Goal: Task Accomplishment & Management: Manage account settings

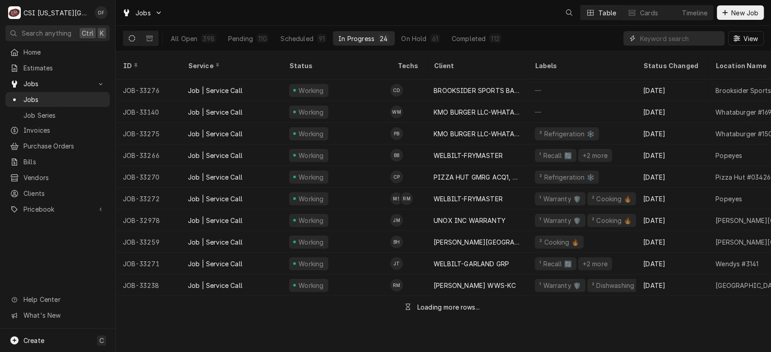
click at [677, 41] on input "Dynamic Content Wrapper" at bounding box center [679, 38] width 80 height 14
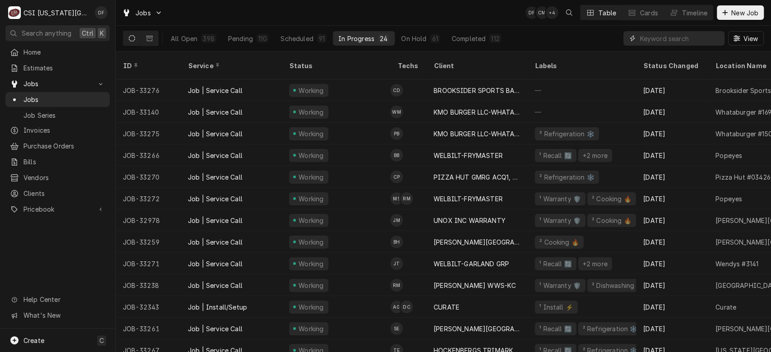
click at [679, 41] on input "Dynamic Content Wrapper" at bounding box center [679, 38] width 80 height 14
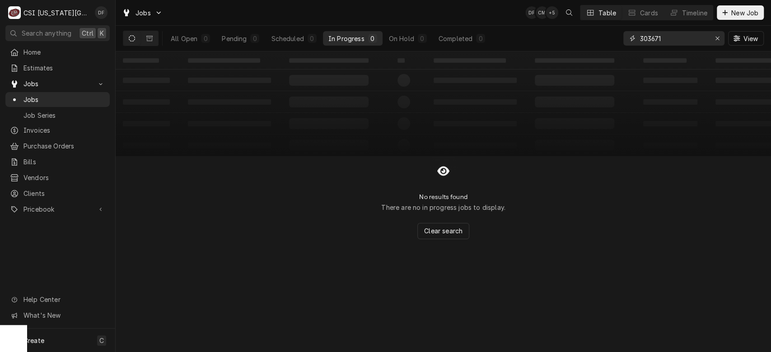
drag, startPoint x: 668, startPoint y: 39, endPoint x: 623, endPoint y: 37, distance: 44.3
click at [623, 37] on div "303671" at bounding box center [673, 38] width 101 height 14
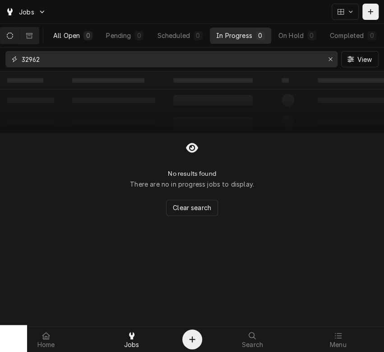
type input "32962"
click at [77, 37] on div "All Open" at bounding box center [66, 35] width 27 height 9
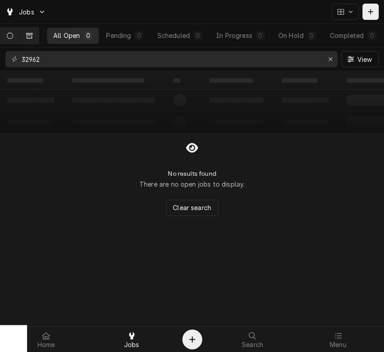
click at [38, 39] on button "Dynamic Content Wrapper" at bounding box center [29, 36] width 19 height 16
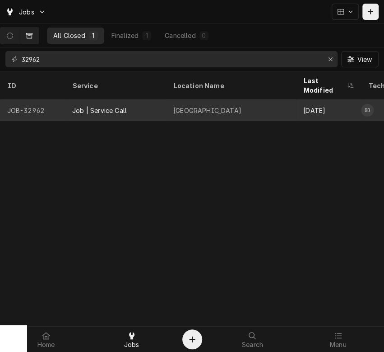
click at [126, 99] on div "Job | Service Call" at bounding box center [115, 110] width 101 height 22
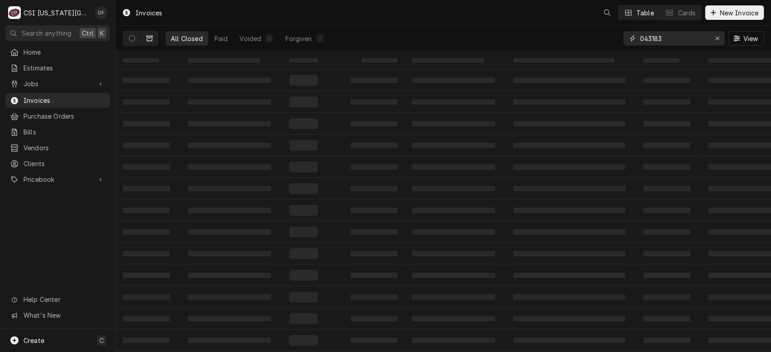
click at [667, 36] on input "043183" at bounding box center [673, 38] width 68 height 14
type input "0"
paste input "303671"
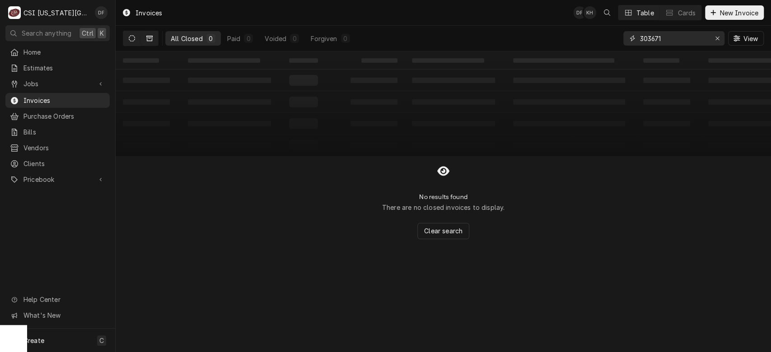
type input "303671"
click at [133, 36] on icon "Dynamic Content Wrapper" at bounding box center [132, 38] width 6 height 6
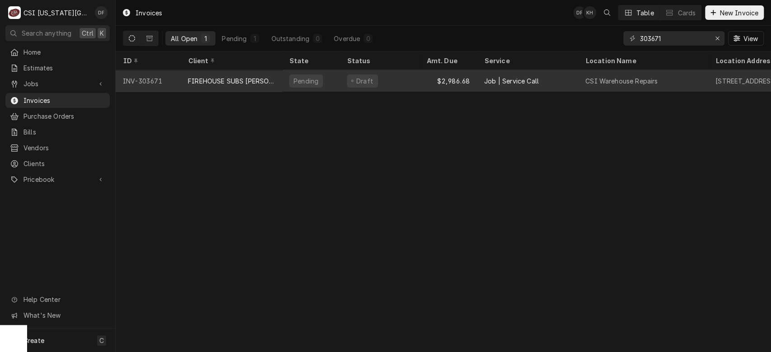
click at [288, 79] on div "Pending" at bounding box center [311, 81] width 58 height 22
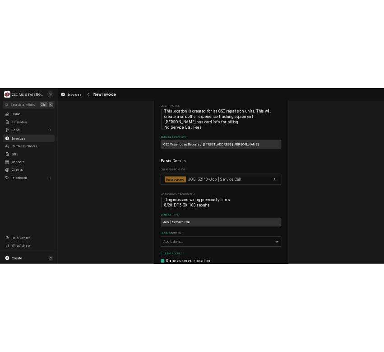
scroll to position [107, 0]
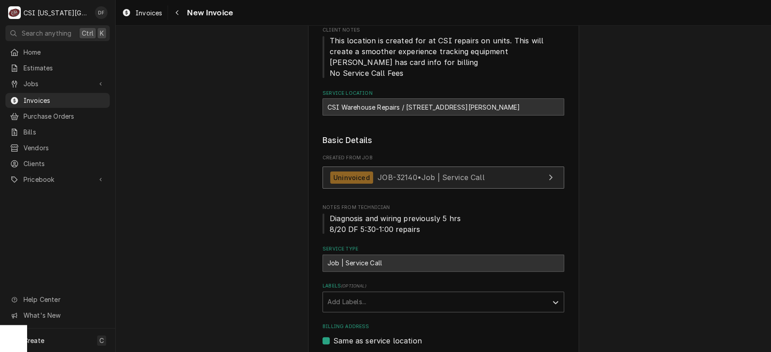
click at [449, 174] on span "JOB-32140 • Job | Service Call" at bounding box center [430, 177] width 107 height 9
click at [446, 178] on span "JOB-32140 • Job | Service Call" at bounding box center [430, 177] width 107 height 9
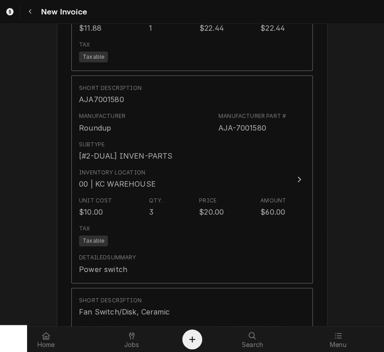
scroll to position [1854, 0]
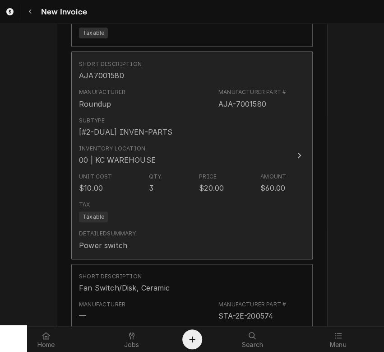
click at [244, 203] on div "Tax Taxable" at bounding box center [182, 211] width 207 height 29
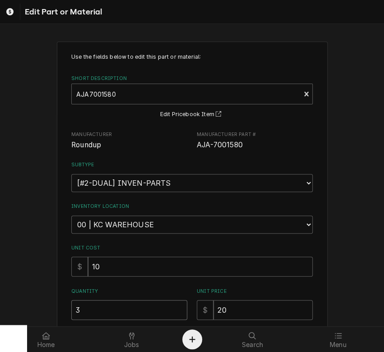
drag, startPoint x: 93, startPoint y: 305, endPoint x: 55, endPoint y: 309, distance: 38.5
click at [57, 309] on div "Use the fields below to edit this part or material: Short Description AJA700158…" at bounding box center [192, 270] width 271 height 456
type textarea "x"
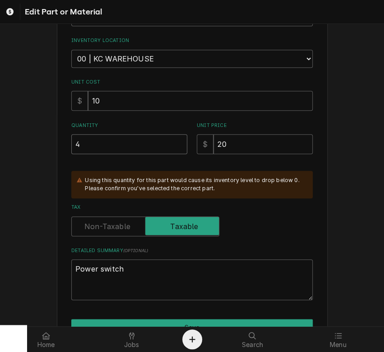
scroll to position [170, 0]
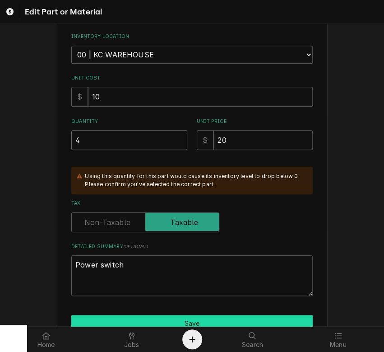
type input "4"
click at [275, 316] on button "Save" at bounding box center [192, 323] width 242 height 17
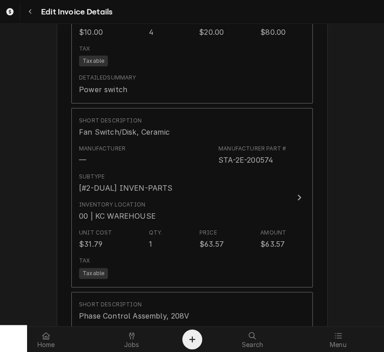
scroll to position [2015, 0]
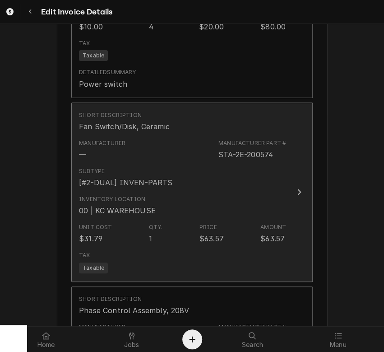
click at [199, 191] on div "Inventory Location 00 | KC WAREHOUSE" at bounding box center [182, 205] width 207 height 28
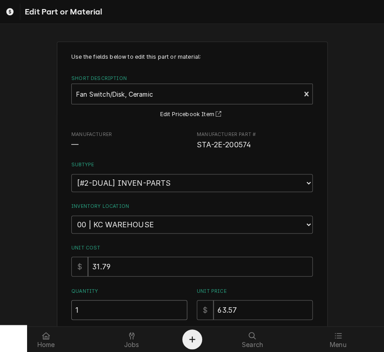
drag, startPoint x: 100, startPoint y: 308, endPoint x: 54, endPoint y: 308, distance: 46.5
click at [57, 308] on div "Use the fields below to edit this part or material: Short Description Fan Switc…" at bounding box center [192, 270] width 271 height 456
type textarea "x"
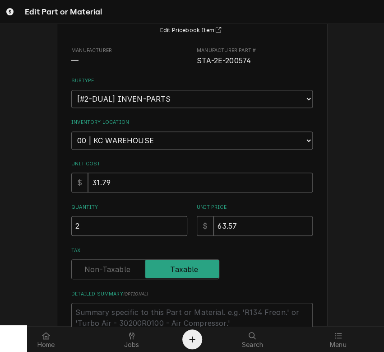
scroll to position [177, 0]
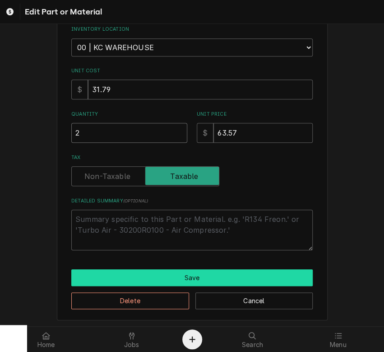
type input "2"
click at [232, 280] on button "Save" at bounding box center [192, 277] width 242 height 17
type textarea "x"
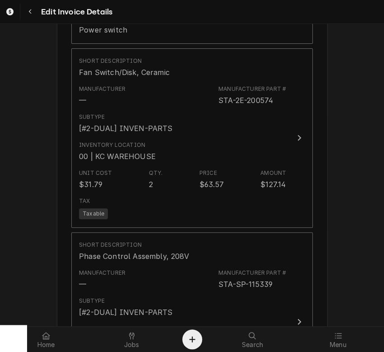
scroll to position [2069, 0]
click at [366, 335] on div "Menu" at bounding box center [338, 339] width 81 height 18
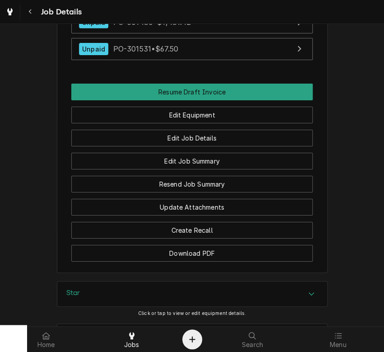
scroll to position [1004, 0]
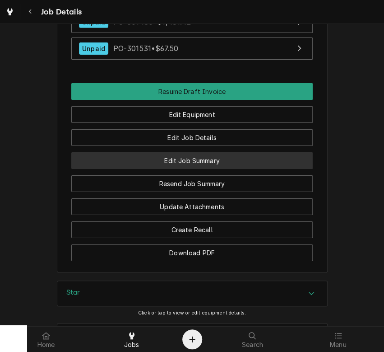
click at [228, 152] on button "Edit Job Summary" at bounding box center [192, 160] width 242 height 17
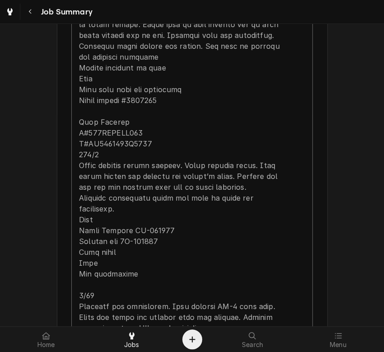
scroll to position [932, 0]
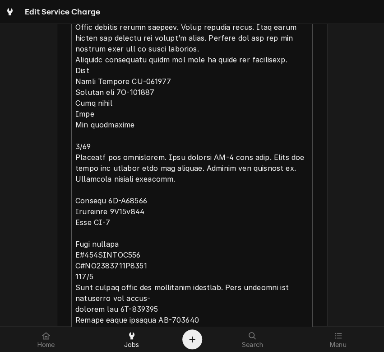
scroll to position [1065, 0]
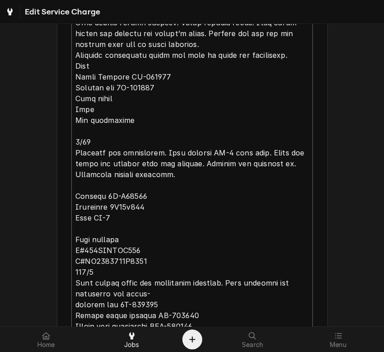
drag, startPoint x: 94, startPoint y: 118, endPoint x: 65, endPoint y: 122, distance: 29.2
type textarea "x"
type textarea "⚠️ 𝗙𝗢𝗥𝗠 𝗜𝗡𝗦𝗧𝗥𝗨𝗖𝗧𝗜𝗢𝗡𝗦 ⚠️ ✪ 𝗖𝗼𝗺𝗽𝗹𝗲𝘁𝗲 𝗮𝗹𝗹 𝗿𝗲𝗹𝗲𝘃𝗮𝗻𝘁 𝘀𝗲𝗰𝘁𝗶𝗼𝗻𝘀 ✪ 𝗣𝗿𝗼𝘃𝗶𝗱𝗲 𝗱𝗲𝘁𝗮𝗶𝗹𝗲𝗱 𝗮𝗻𝘀…"
type textarea "x"
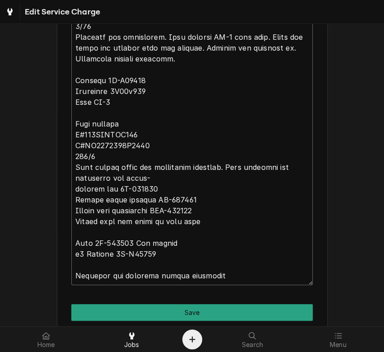
scroll to position [1174, 0]
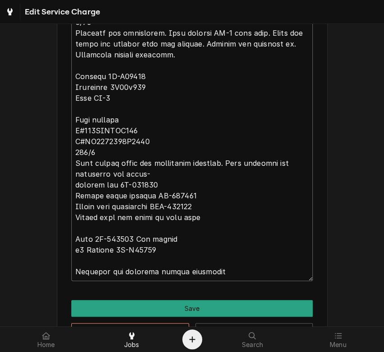
type textarea "⚠️ 𝗙𝗢𝗥𝗠 𝗜𝗡𝗦𝗧𝗥𝗨𝗖𝗧𝗜𝗢𝗡𝗦 ⚠️ ✪ 𝗖𝗼𝗺𝗽𝗹𝗲𝘁𝗲 𝗮𝗹𝗹 𝗿𝗲𝗹𝗲𝘃𝗮𝗻𝘁 𝘀𝗲𝗰𝘁𝗶𝗼𝗻𝘀 ✪ 𝗣𝗿𝗼𝘃𝗶𝗱𝗲 𝗱𝗲𝘁𝗮𝗶𝗹𝗲𝗱 𝗮𝗻𝘀…"
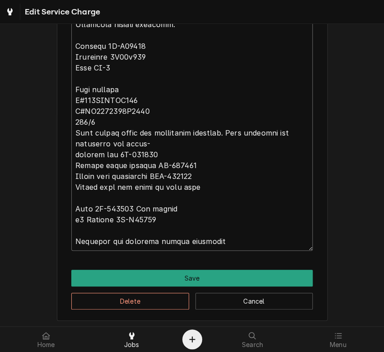
scroll to position [1205, 0]
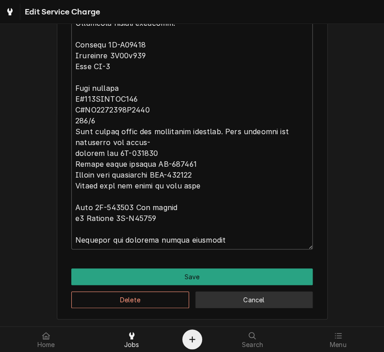
click at [273, 294] on button "Cancel" at bounding box center [254, 299] width 118 height 17
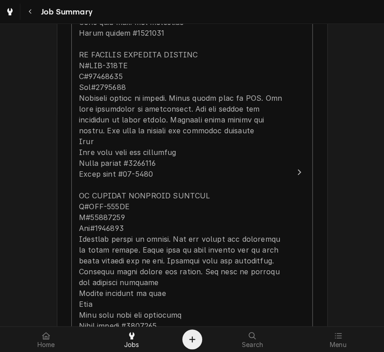
scroll to position [78, 0]
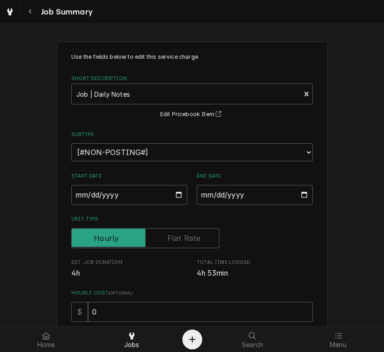
type textarea "x"
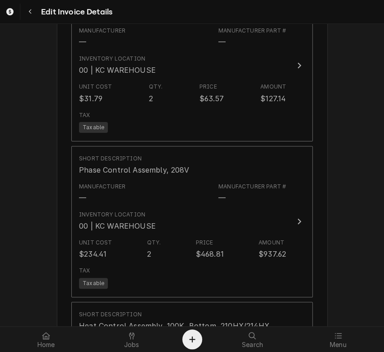
scroll to position [2117, 0]
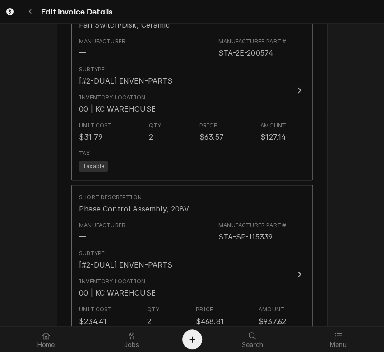
drag, startPoint x: 382, startPoint y: 208, endPoint x: 345, endPoint y: 34, distance: 177.4
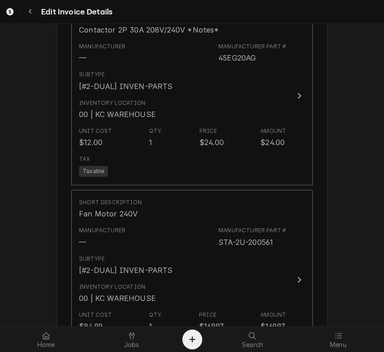
scroll to position [2847, 0]
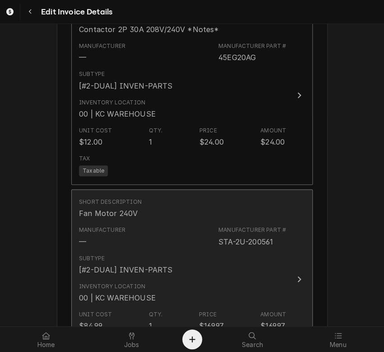
click at [183, 279] on div "Inventory Location 00 | KC WAREHOUSE" at bounding box center [182, 293] width 207 height 28
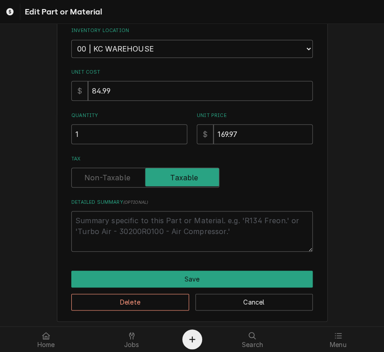
scroll to position [177, 0]
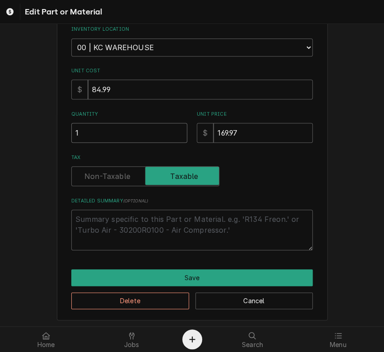
drag, startPoint x: 94, startPoint y: 127, endPoint x: 54, endPoint y: 127, distance: 40.6
click at [57, 127] on div "Use the fields below to edit this part or material: Short Description Fan Motor…" at bounding box center [192, 93] width 271 height 456
type textarea "x"
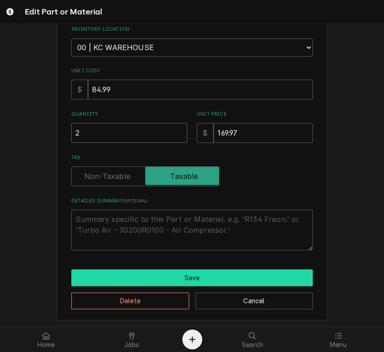
type input "2"
click at [153, 271] on button "Save" at bounding box center [192, 277] width 242 height 17
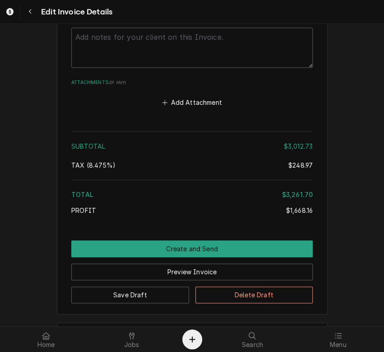
scroll to position [3669, 0]
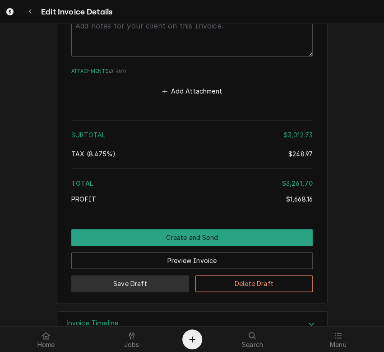
click at [144, 275] on button "Save Draft" at bounding box center [130, 283] width 118 height 17
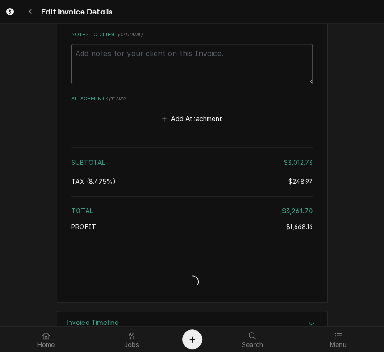
type textarea "x"
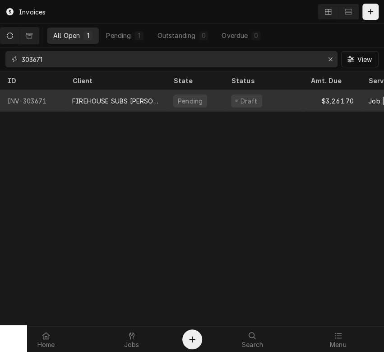
click at [156, 98] on div "FIREHOUSE SUBS [PERSON_NAME]" at bounding box center [115, 100] width 87 height 9
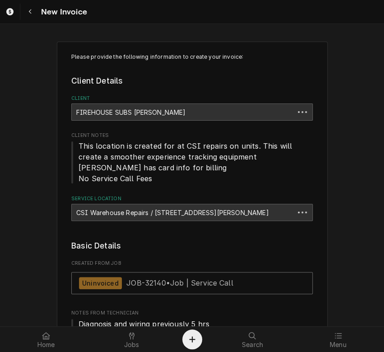
type textarea "x"
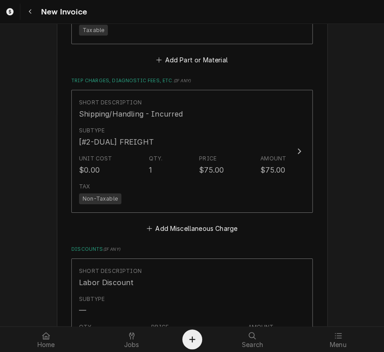
scroll to position [3178, 0]
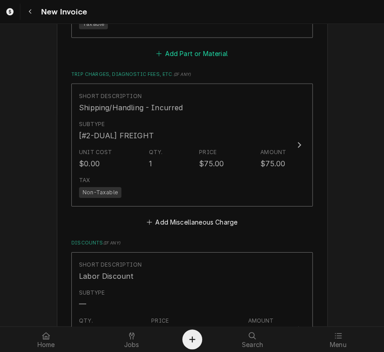
click at [198, 47] on button "Add Part or Material" at bounding box center [192, 53] width 74 height 13
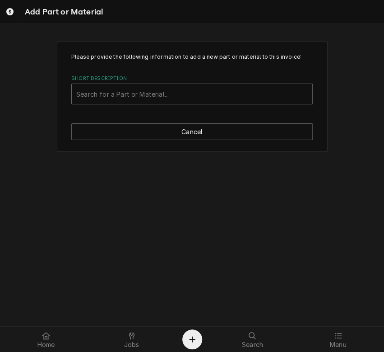
click at [159, 89] on div "Short Description" at bounding box center [192, 94] width 232 height 16
type input "2e-200566"
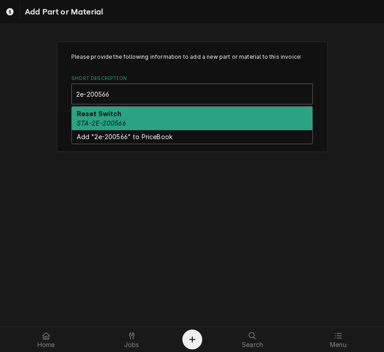
click at [147, 115] on div "Reset Switch STA-2E-200566" at bounding box center [192, 118] width 241 height 23
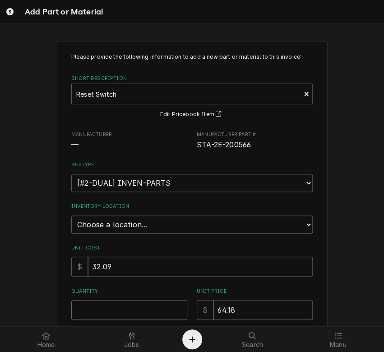
click at [103, 305] on input "Quantity" at bounding box center [129, 310] width 116 height 20
type textarea "x"
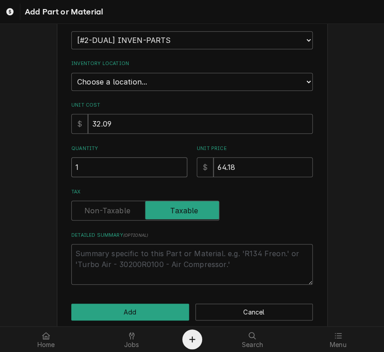
scroll to position [154, 0]
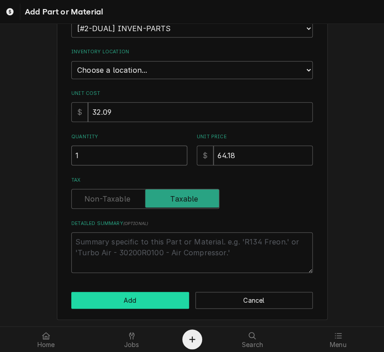
type input "1"
click at [134, 298] on button "Add" at bounding box center [130, 300] width 118 height 17
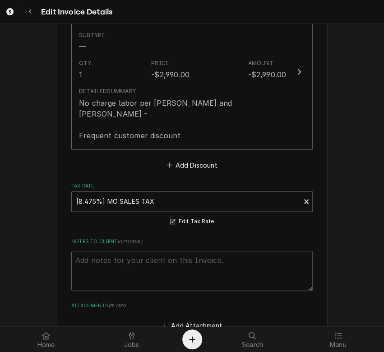
scroll to position [3825, 0]
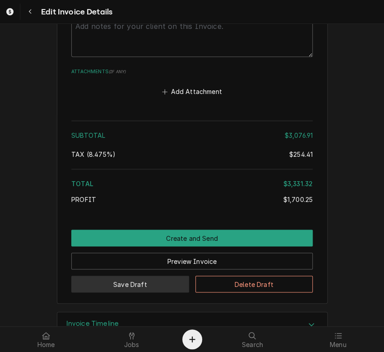
click at [147, 275] on button "Save Draft" at bounding box center [130, 283] width 118 height 17
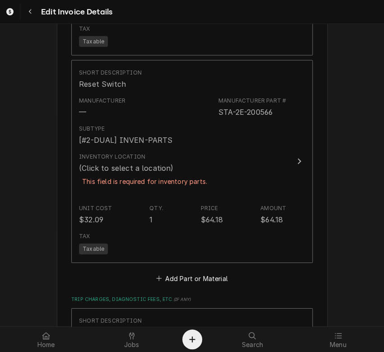
scroll to position [3187, 0]
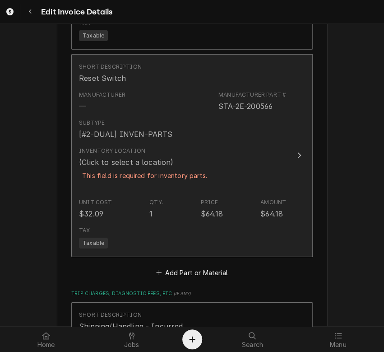
click at [201, 147] on div "Inventory Location (Click to select a location) This field is required for inve…" at bounding box center [144, 169] width 131 height 44
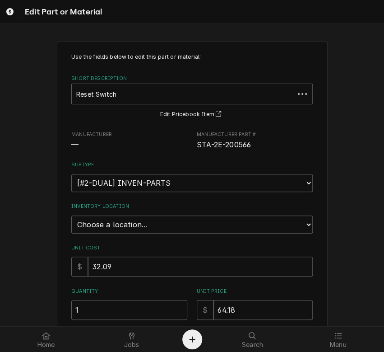
type textarea "x"
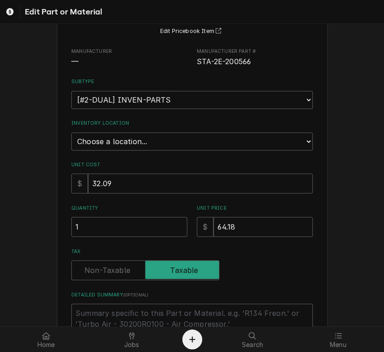
scroll to position [70, 0]
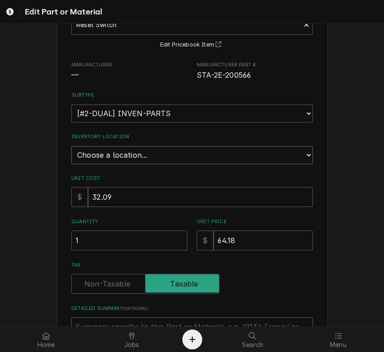
click at [223, 150] on select "Choose a location... 00 | KC WAREHOUSE 00 | MAIN WAREHOUSE 01 | BRIAN BREAZIER …" at bounding box center [192, 155] width 242 height 18
select select "2694"
click at [71, 146] on select "Choose a location... 00 | KC WAREHOUSE 00 | MAIN WAREHOUSE 01 | BRIAN BREAZIER …" at bounding box center [192, 155] width 242 height 18
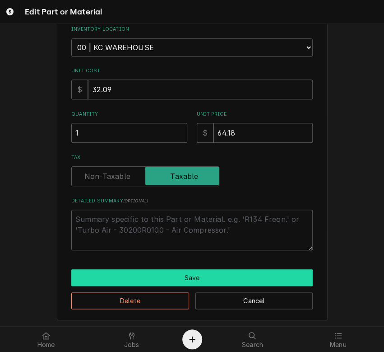
click at [229, 278] on button "Save" at bounding box center [192, 277] width 242 height 17
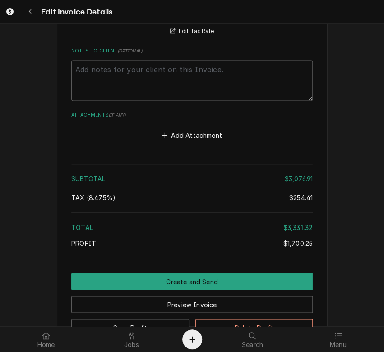
scroll to position [3866, 0]
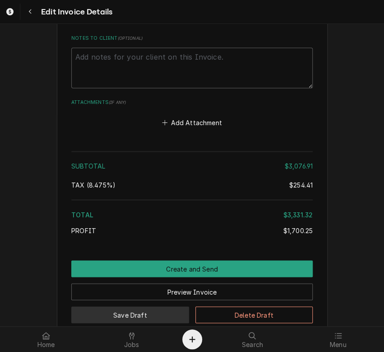
click at [139, 306] on button "Save Draft" at bounding box center [130, 314] width 118 height 17
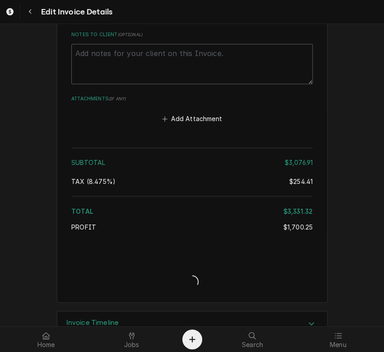
type textarea "x"
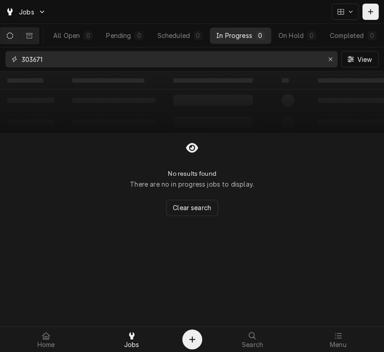
click at [133, 63] on input "303671" at bounding box center [171, 59] width 299 height 16
type input "3"
type input "32494"
click at [80, 36] on div "All Open" at bounding box center [66, 35] width 27 height 9
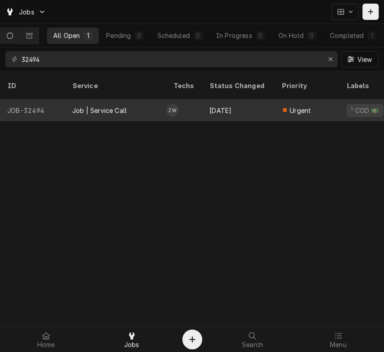
click at [130, 107] on div "Job | Service Call" at bounding box center [115, 110] width 101 height 22
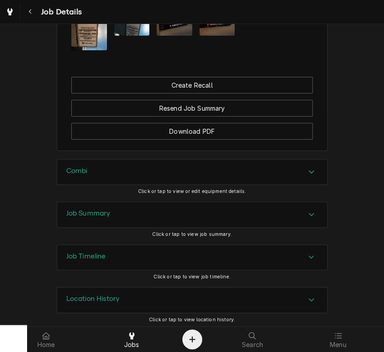
scroll to position [1021, 0]
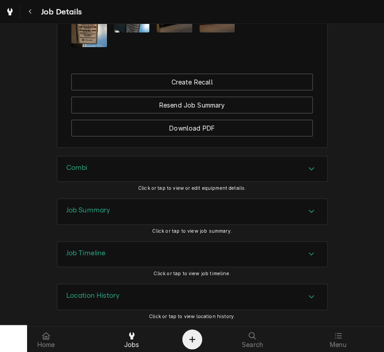
click at [172, 217] on div "Job Summary" at bounding box center [192, 211] width 270 height 25
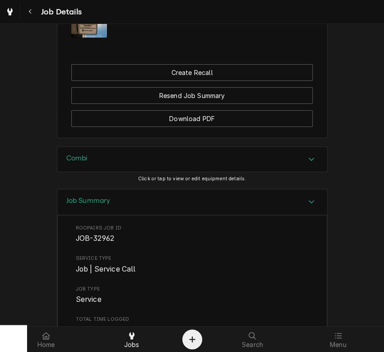
drag, startPoint x: 378, startPoint y: 143, endPoint x: 317, endPoint y: 40, distance: 119.2
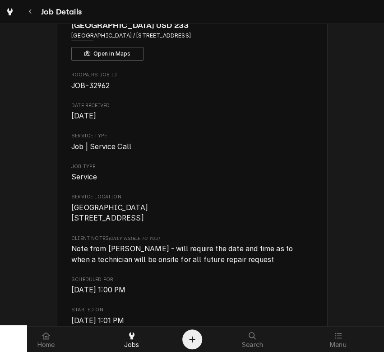
scroll to position [0, 0]
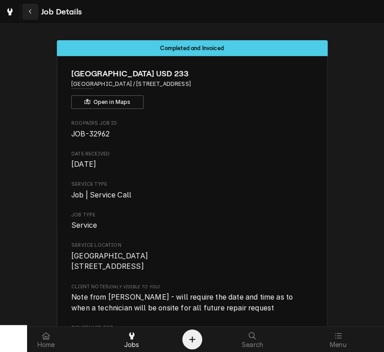
click at [31, 12] on icon "Navigate back" at bounding box center [30, 12] width 4 height 6
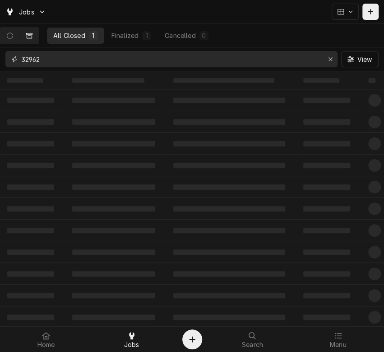
drag, startPoint x: 84, startPoint y: 60, endPoint x: 18, endPoint y: 66, distance: 65.8
click at [18, 66] on div "32962" at bounding box center [171, 59] width 332 height 16
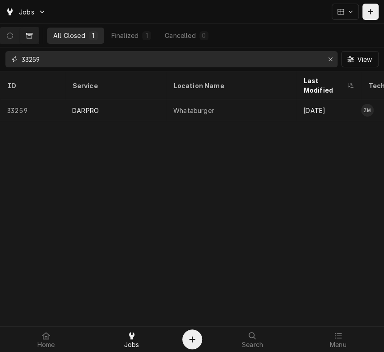
type input "33259"
click at [90, 36] on button "All Closed 1" at bounding box center [75, 36] width 57 height 16
click at [13, 37] on icon "Dynamic Content Wrapper" at bounding box center [10, 36] width 6 height 6
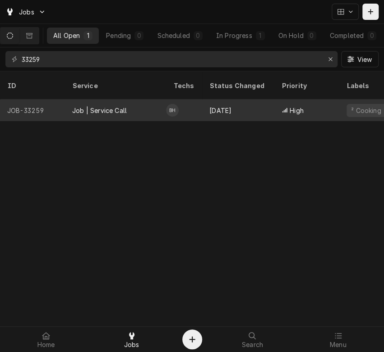
click at [113, 106] on div "Job | Service Call" at bounding box center [99, 110] width 55 height 9
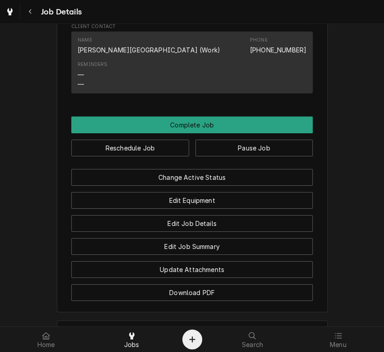
scroll to position [1003, 0]
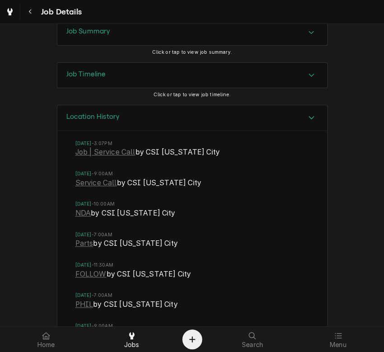
scroll to position [1248, 0]
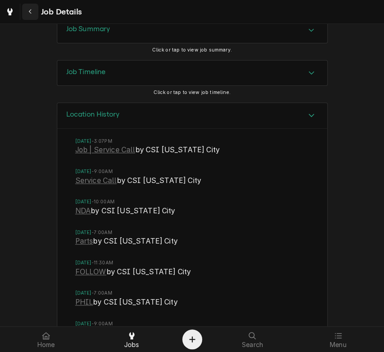
click at [34, 12] on div "Navigate back" at bounding box center [30, 11] width 9 height 9
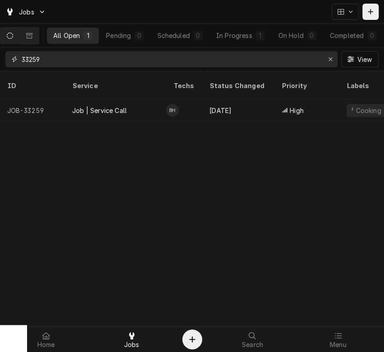
drag, startPoint x: 49, startPoint y: 63, endPoint x: 28, endPoint y: 58, distance: 20.9
click at [28, 58] on input "33259" at bounding box center [171, 59] width 299 height 16
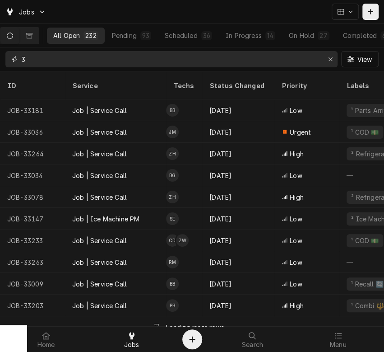
type input "32"
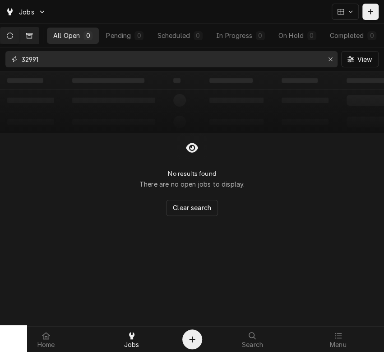
type input "32991"
click at [33, 34] on icon "Dynamic Content Wrapper" at bounding box center [29, 35] width 6 height 5
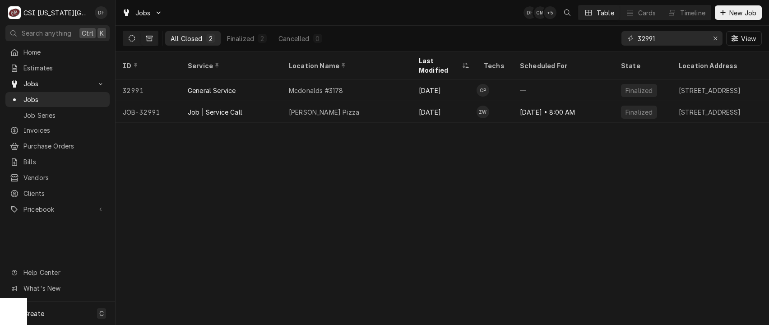
click at [132, 37] on icon "Dynamic Content Wrapper" at bounding box center [132, 38] width 6 height 6
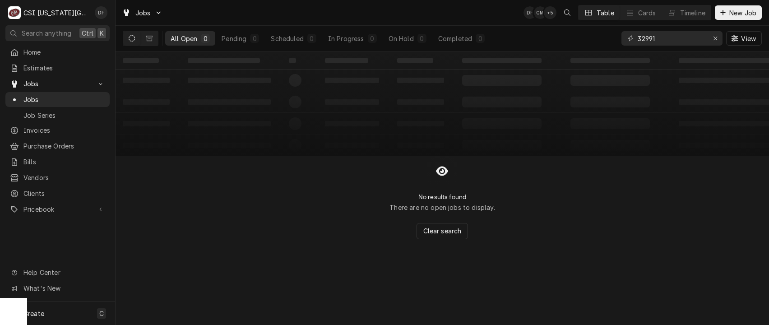
click at [130, 39] on icon "Dynamic Content Wrapper" at bounding box center [132, 38] width 6 height 6
drag, startPoint x: 684, startPoint y: 39, endPoint x: 618, endPoint y: 37, distance: 66.4
click at [384, 37] on div "All Open 0 Pending 0 Scheduled 0 In Progress 0 On Hold 0 Completed 0 32991 View" at bounding box center [442, 38] width 639 height 25
paste input "[PERSON_NAME] Pizza"
type input "[PERSON_NAME] Pizza"
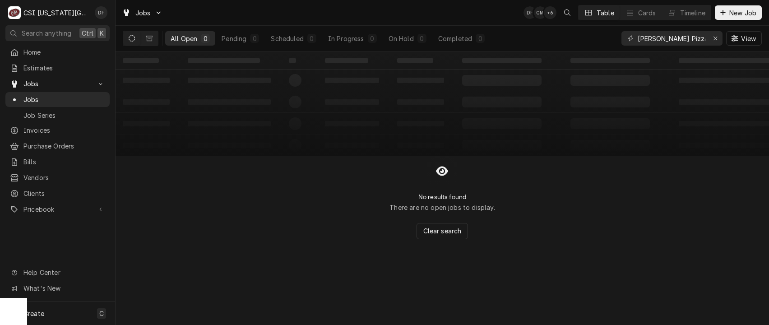
click at [135, 39] on icon "Dynamic Content Wrapper" at bounding box center [132, 38] width 6 height 6
click at [151, 41] on icon "Dynamic Content Wrapper" at bounding box center [149, 38] width 6 height 6
click at [384, 37] on icon "Erase input" at bounding box center [716, 39] width 4 height 4
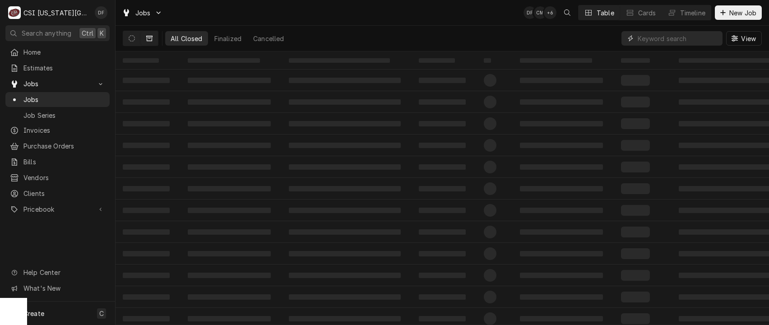
paste input "11168 Lone Elm"
type input "11168 Lone Elm"
click at [196, 38] on div "All Closed" at bounding box center [187, 38] width 32 height 9
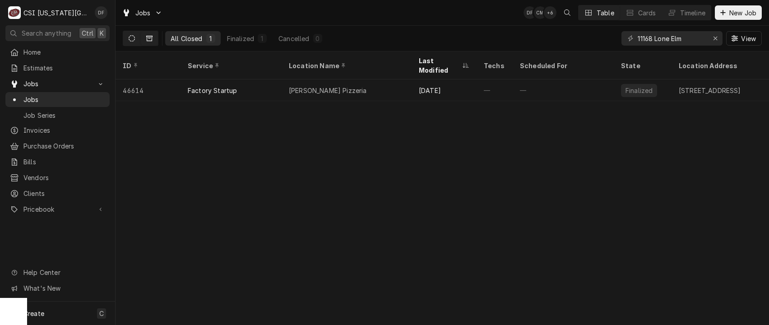
click at [135, 34] on button "Dynamic Content Wrapper" at bounding box center [131, 38] width 17 height 14
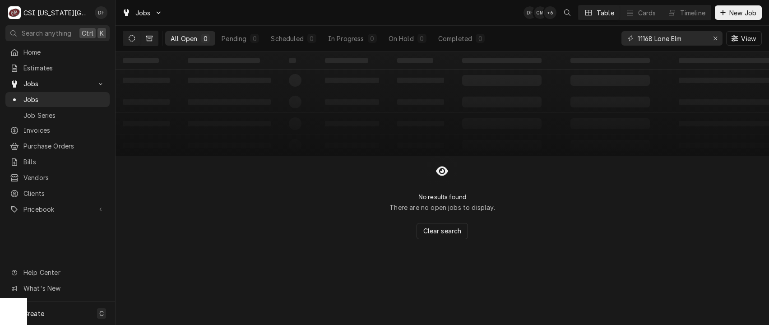
click at [146, 36] on icon "Dynamic Content Wrapper" at bounding box center [149, 38] width 6 height 5
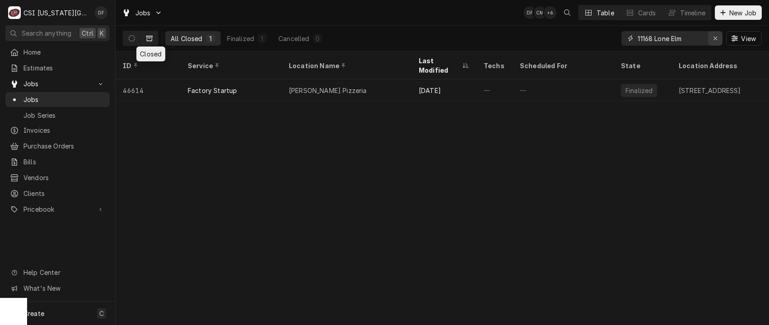
click at [384, 35] on icon "Erase input" at bounding box center [715, 38] width 5 height 6
type input "32494"
click at [136, 37] on button "Dynamic Content Wrapper" at bounding box center [131, 38] width 17 height 14
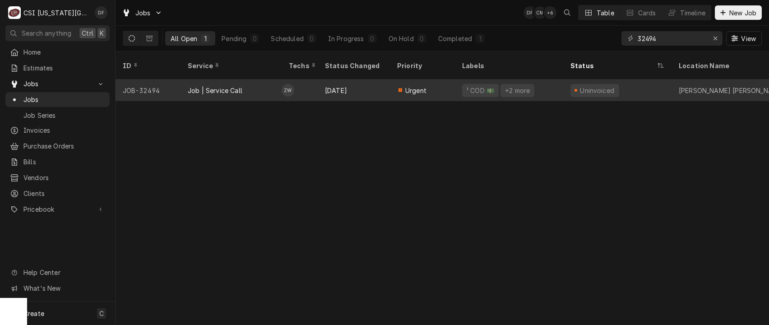
click at [279, 84] on div "Job | Service Call" at bounding box center [231, 90] width 101 height 22
